Goal: Information Seeking & Learning: Learn about a topic

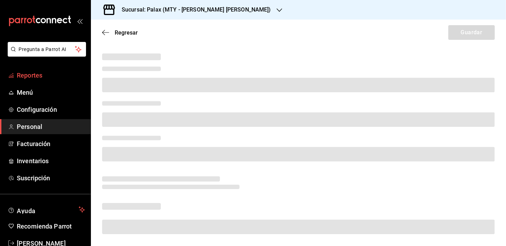
click at [26, 73] on span "Reportes" at bounding box center [51, 75] width 68 height 9
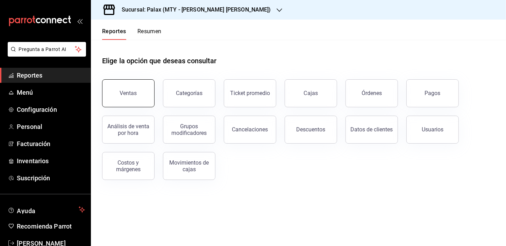
click at [133, 86] on button "Ventas" at bounding box center [128, 93] width 52 height 28
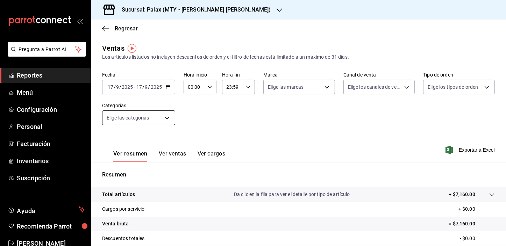
click at [128, 118] on body "Pregunta a Parrot AI Reportes Menú Configuración Personal Facturación Inventari…" at bounding box center [253, 123] width 506 height 246
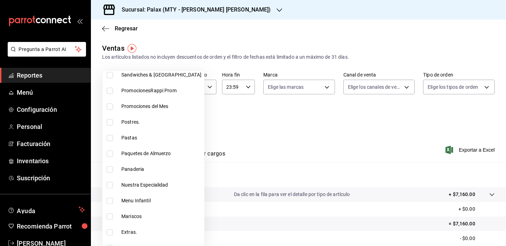
scroll to position [127, 0]
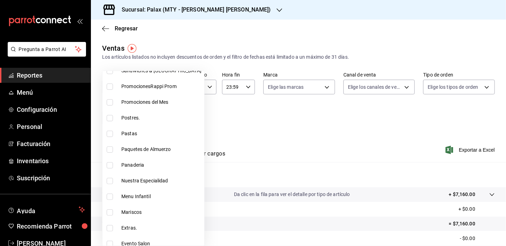
click at [109, 166] on input "checkbox" at bounding box center [110, 165] width 6 height 6
checkbox input "true"
click at [248, 123] on div at bounding box center [253, 123] width 506 height 246
type input "1ceab72d-41dd-42cd-99a7-d415d46efd3f"
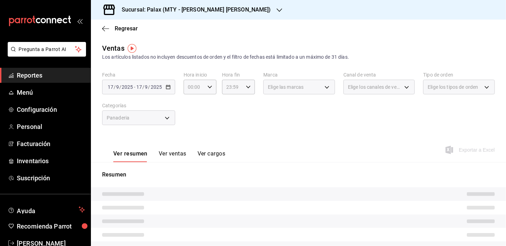
click at [177, 154] on button "Ver ventas" at bounding box center [173, 156] width 28 height 12
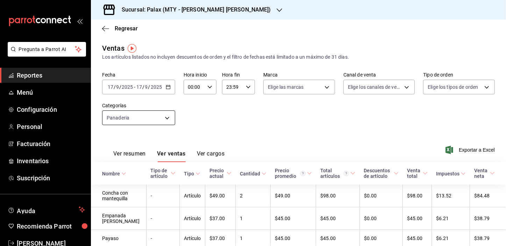
click at [156, 117] on body "Pregunta a Parrot AI Reportes Menú Configuración Personal Facturación Inventari…" at bounding box center [253, 123] width 506 height 246
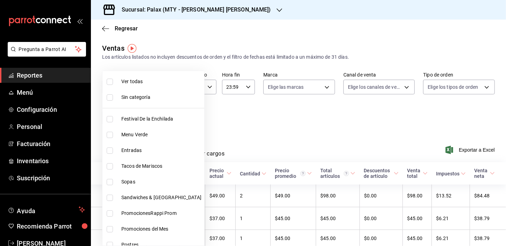
scroll to position [127, 0]
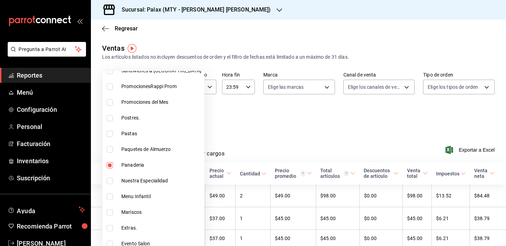
click at [109, 165] on input "checkbox" at bounding box center [110, 165] width 6 height 6
checkbox input "false"
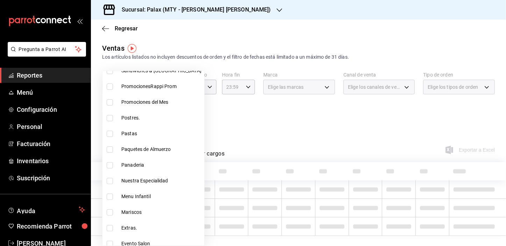
click at [110, 116] on input "checkbox" at bounding box center [110, 118] width 6 height 6
checkbox input "true"
type input "8a89bad2-26e7-4c95-8a00-bc9541a17c6a"
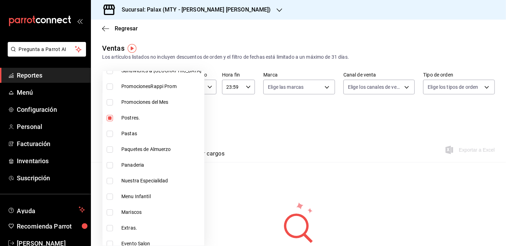
click at [107, 115] on input "checkbox" at bounding box center [110, 118] width 6 height 6
checkbox input "false"
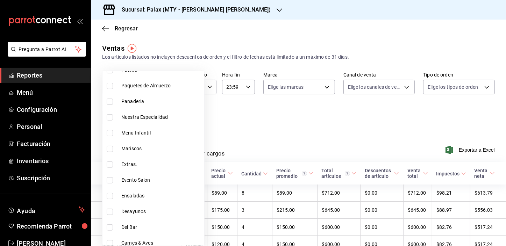
scroll to position [254, 0]
click at [112, 163] on input "checkbox" at bounding box center [110, 164] width 6 height 6
checkbox input "true"
type input "c8d0468a-53ce-4b9d-8c4e-1c3e137baf7c"
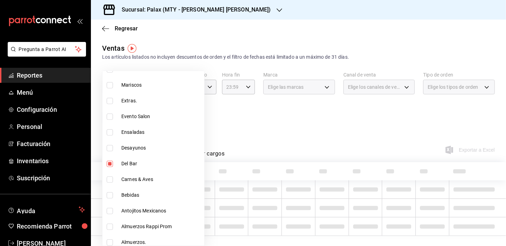
click at [243, 130] on div at bounding box center [253, 123] width 506 height 246
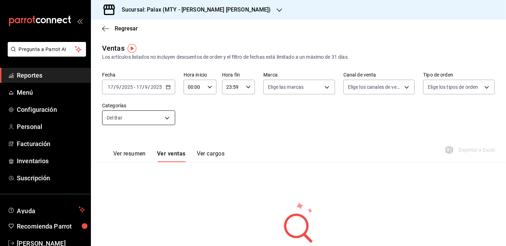
click at [163, 119] on body "Pregunta a Parrot AI Reportes Menú Configuración Personal Facturación Inventari…" at bounding box center [253, 123] width 506 height 246
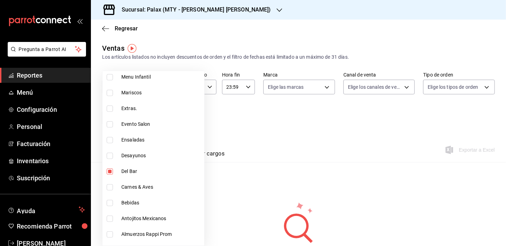
scroll to position [254, 0]
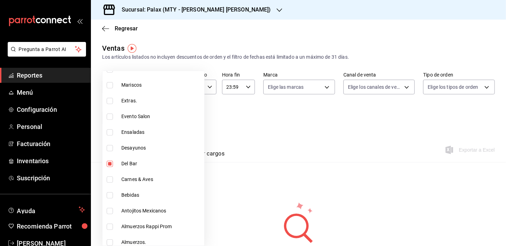
click at [109, 193] on input "checkbox" at bounding box center [110, 195] width 6 height 6
checkbox input "true"
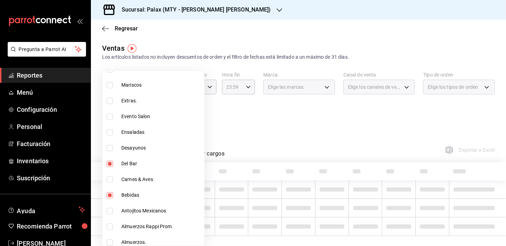
click at [106, 164] on li "Del Bar" at bounding box center [153, 164] width 102 height 16
type input "ee7bbba1-28a6-4927-8697-a9ba5172dd17"
checkbox input "false"
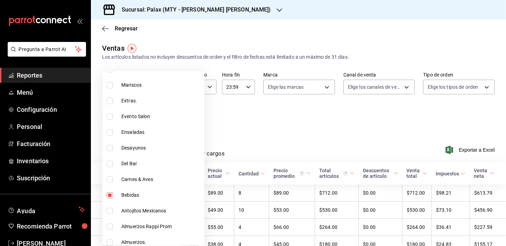
click at [226, 124] on div at bounding box center [253, 123] width 506 height 246
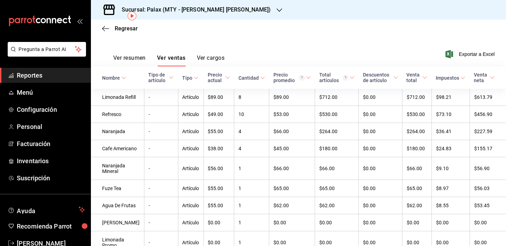
scroll to position [29, 0]
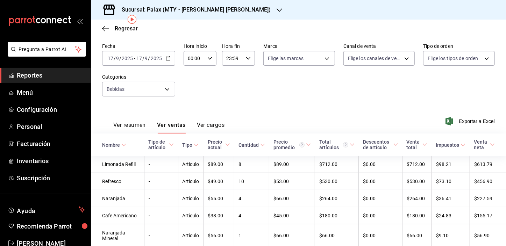
click at [112, 59] on input "17" at bounding box center [110, 59] width 6 height 6
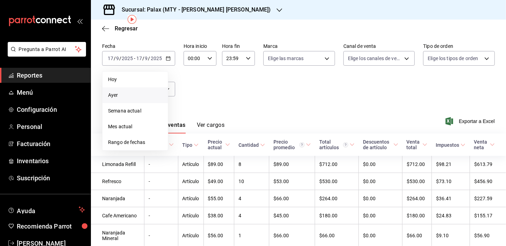
click at [122, 97] on span "Ayer" at bounding box center [135, 95] width 54 height 7
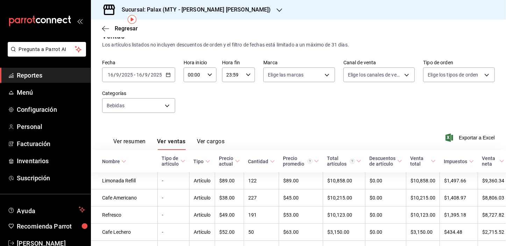
scroll to position [29, 0]
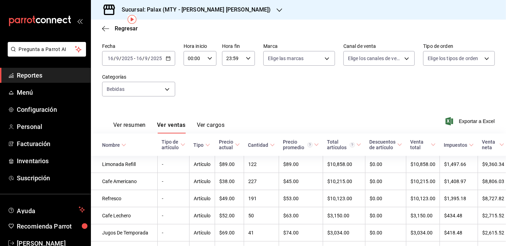
click at [191, 59] on input "00:00" at bounding box center [194, 58] width 21 height 14
click at [186, 115] on button "23" at bounding box center [191, 115] width 14 height 14
type input "23:00"
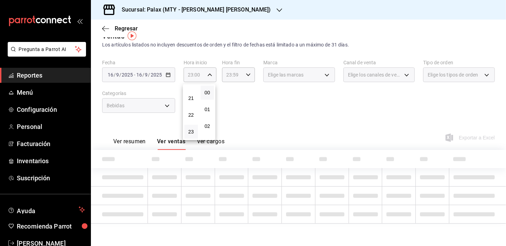
click at [268, 90] on div at bounding box center [253, 123] width 506 height 246
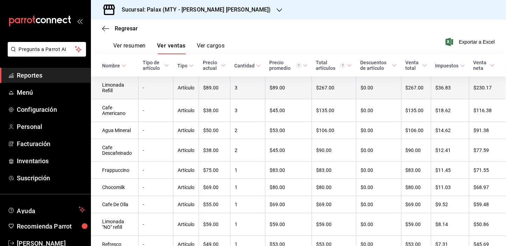
scroll to position [171, 0]
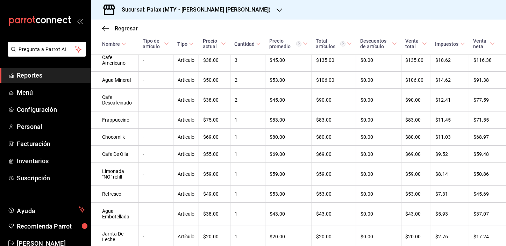
click at [277, 12] on icon "button" at bounding box center [280, 10] width 6 height 6
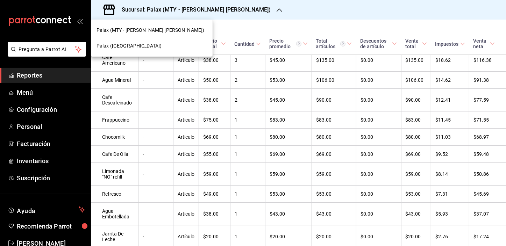
click at [137, 45] on div "Palax ([GEOGRAPHIC_DATA])" at bounding box center [151, 45] width 110 height 7
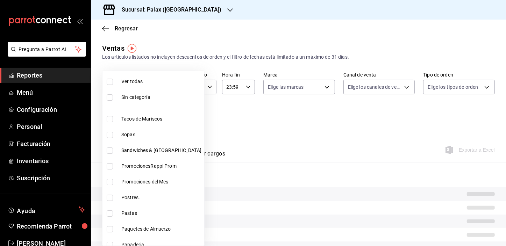
type input "23:00"
click at [143, 119] on body "Pregunta a Parrot AI Reportes Menú Configuración Personal Facturación Inventari…" at bounding box center [253, 123] width 506 height 246
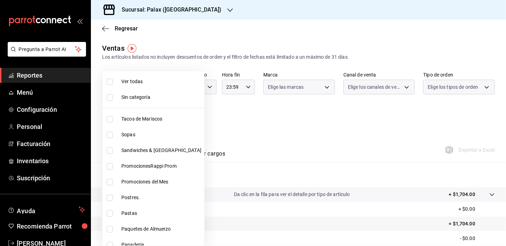
scroll to position [95, 0]
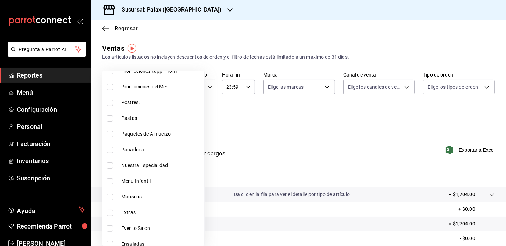
click at [107, 100] on input "checkbox" at bounding box center [110, 103] width 6 height 6
checkbox input "true"
type input "5f074bd3-619d-4e10-94fa-620713841d38"
click at [274, 33] on div at bounding box center [253, 123] width 506 height 246
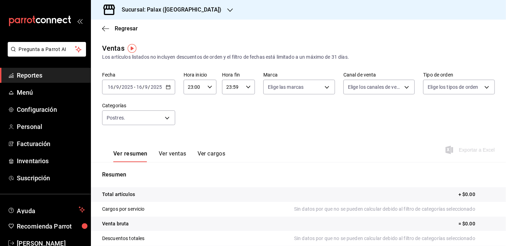
click at [168, 152] on button "Ver ventas" at bounding box center [173, 156] width 28 height 12
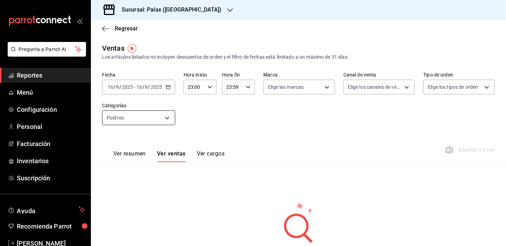
click at [138, 119] on body "Pregunta a Parrot AI Reportes Menú Configuración Personal Facturación Inventari…" at bounding box center [253, 123] width 506 height 246
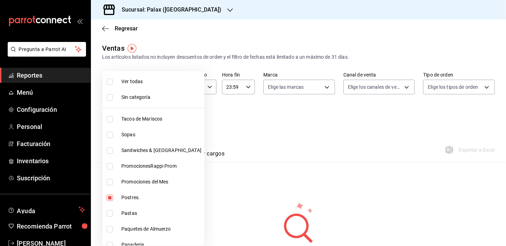
click at [110, 196] on input "checkbox" at bounding box center [110, 198] width 6 height 6
checkbox input "false"
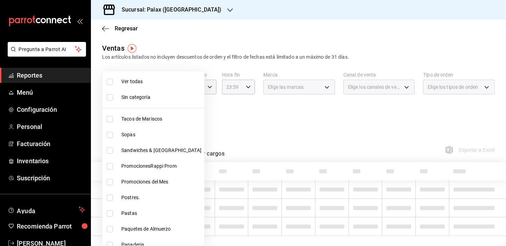
scroll to position [63, 0]
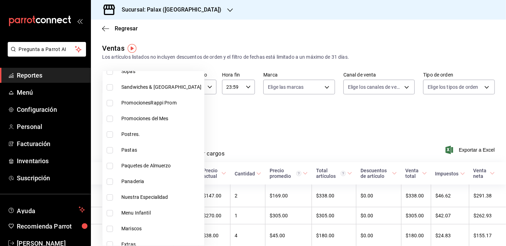
click at [108, 182] on input "checkbox" at bounding box center [110, 182] width 6 height 6
checkbox input "true"
type input "90d14028-a2c9-4fb8-b762-41d9ea373592"
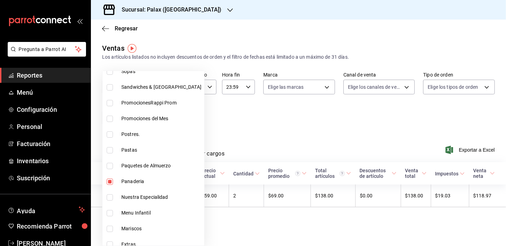
click at [271, 121] on div at bounding box center [253, 123] width 506 height 246
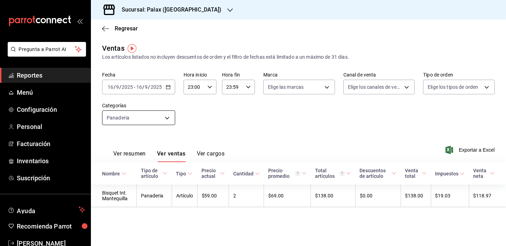
click at [167, 117] on body "Pregunta a Parrot AI Reportes Menú Configuración Personal Facturación Inventari…" at bounding box center [253, 123] width 506 height 246
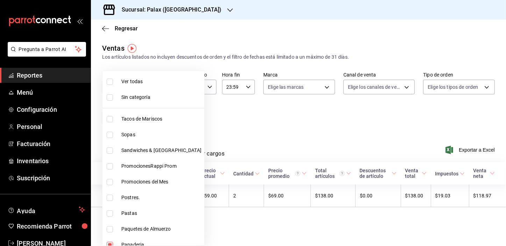
drag, startPoint x: 213, startPoint y: 108, endPoint x: 204, endPoint y: 103, distance: 10.7
click at [213, 109] on div at bounding box center [253, 123] width 506 height 246
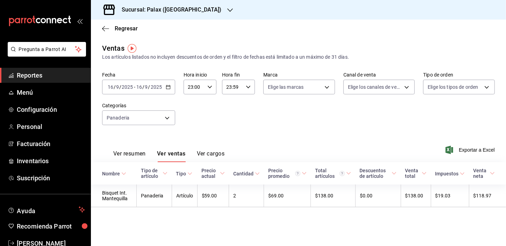
click at [112, 88] on input "16" at bounding box center [110, 87] width 6 height 6
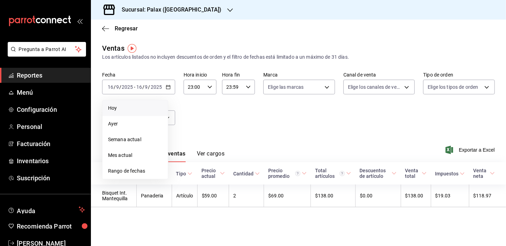
click at [114, 107] on li "Hoy" at bounding box center [134, 108] width 65 height 16
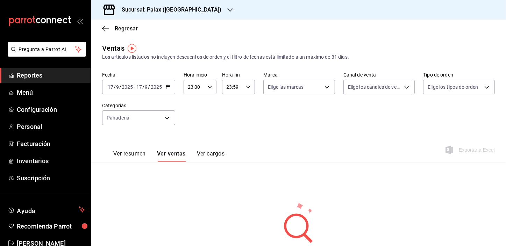
click at [189, 89] on input "23:00" at bounding box center [194, 87] width 21 height 14
click at [196, 107] on button "00" at bounding box center [191, 105] width 14 height 14
type input "00:00"
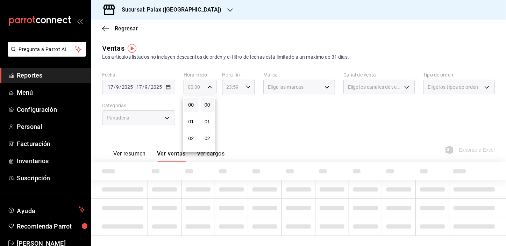
click at [157, 117] on div at bounding box center [253, 123] width 506 height 246
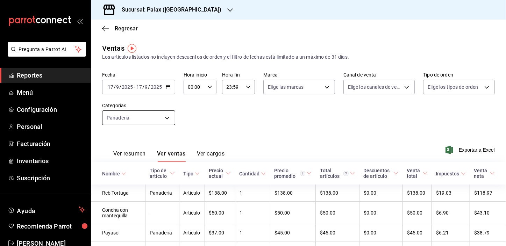
click at [144, 116] on body "Pregunta a Parrot AI Reportes Menú Configuración Personal Facturación Inventari…" at bounding box center [253, 123] width 506 height 246
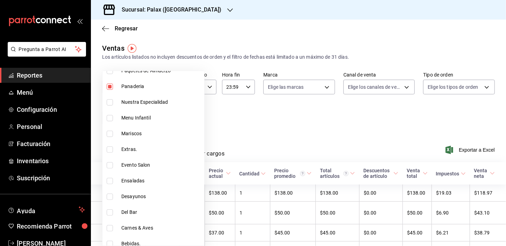
scroll to position [159, 0]
click at [110, 209] on input "checkbox" at bounding box center [110, 212] width 6 height 6
checkbox input "true"
type input "90d14028-a2c9-4fb8-b762-41d9ea373592,e5fa14e2-c7bb-4afd-b0cf-6d1a2447c4a1"
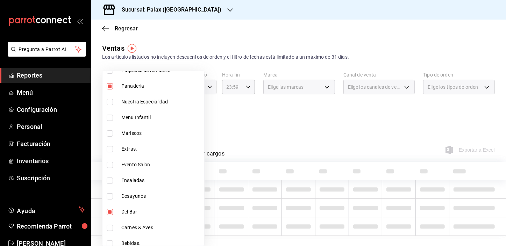
click at [108, 88] on input "checkbox" at bounding box center [110, 86] width 6 height 6
checkbox input "false"
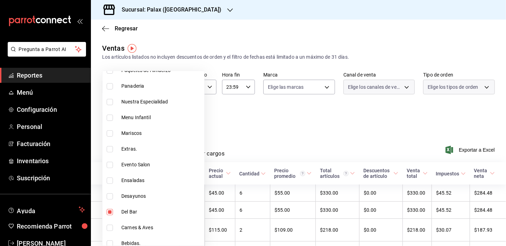
type input "e5fa14e2-c7bb-4afd-b0cf-6d1a2447c4a1"
click at [280, 121] on div at bounding box center [253, 123] width 506 height 246
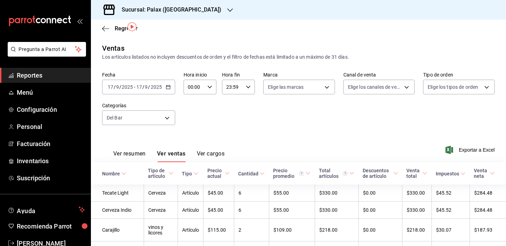
scroll to position [80, 0]
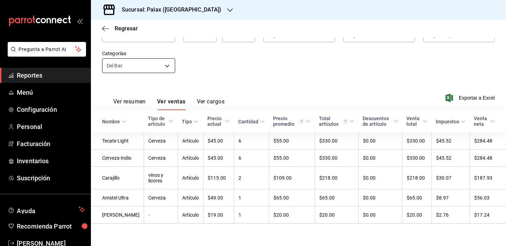
click at [141, 41] on body "Pregunta a Parrot AI Reportes Menú Configuración Personal Facturación Inventari…" at bounding box center [253, 123] width 506 height 246
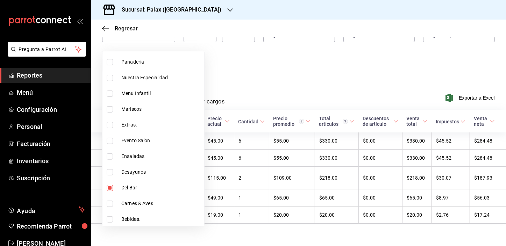
scroll to position [222, 0]
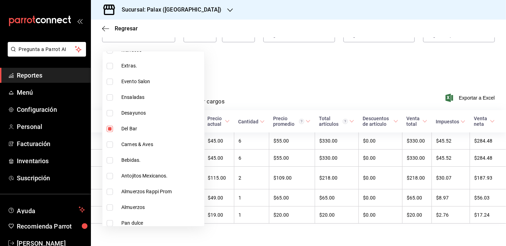
click at [110, 129] on input "checkbox" at bounding box center [110, 129] width 6 height 6
checkbox input "false"
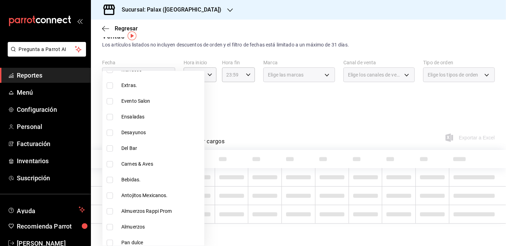
scroll to position [12, 0]
click at [108, 177] on input "checkbox" at bounding box center [110, 180] width 6 height 6
checkbox input "true"
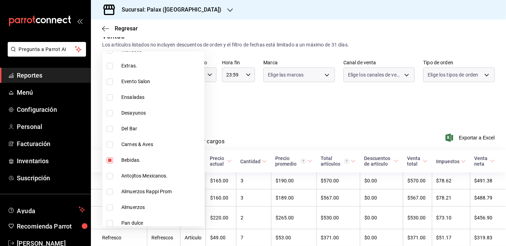
type input "4b82141e-e12f-4992-9202-ab169af21a46"
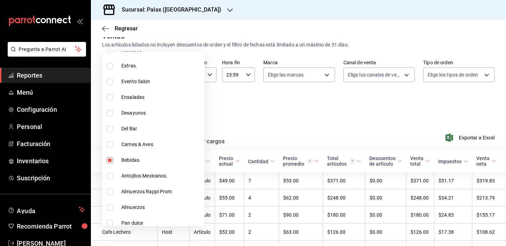
scroll to position [80, 0]
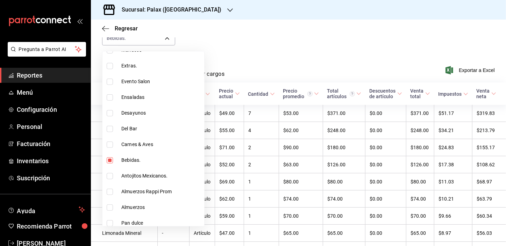
click at [286, 83] on div at bounding box center [253, 123] width 506 height 246
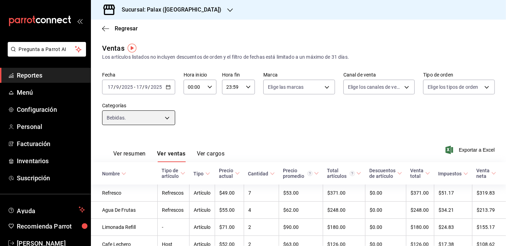
scroll to position [0, 0]
click at [157, 115] on body "Pregunta a Parrot AI Reportes Menú Configuración Personal Facturación Inventari…" at bounding box center [253, 123] width 506 height 246
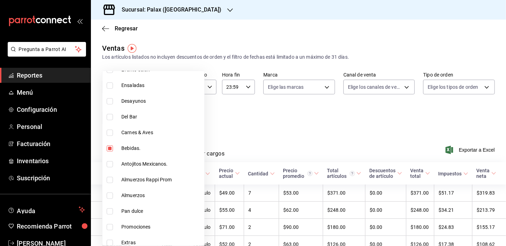
scroll to position [254, 0]
click at [108, 149] on input "checkbox" at bounding box center [110, 148] width 6 height 6
checkbox input "false"
click at [260, 124] on div at bounding box center [253, 123] width 506 height 246
